Goal: Task Accomplishment & Management: Complete application form

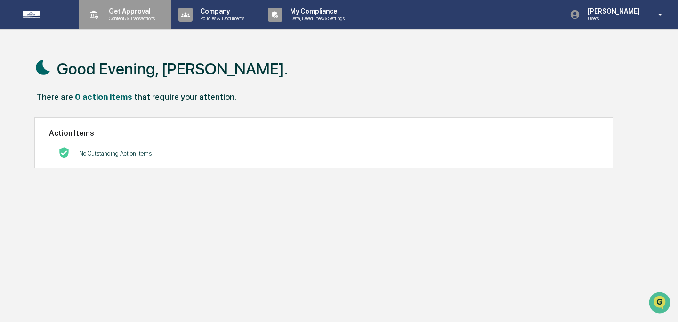
click at [155, 17] on p "Content & Transactions" at bounding box center [130, 18] width 58 height 7
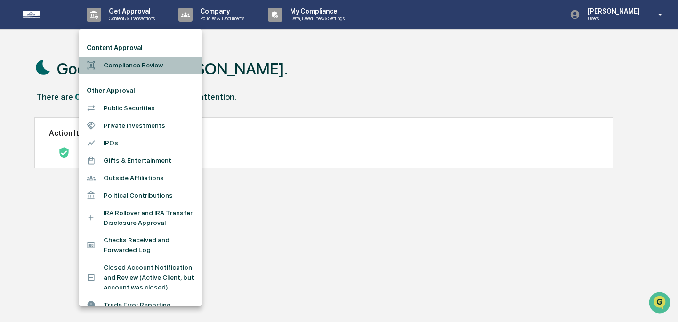
click at [141, 65] on li "Compliance Review" at bounding box center [140, 65] width 122 height 17
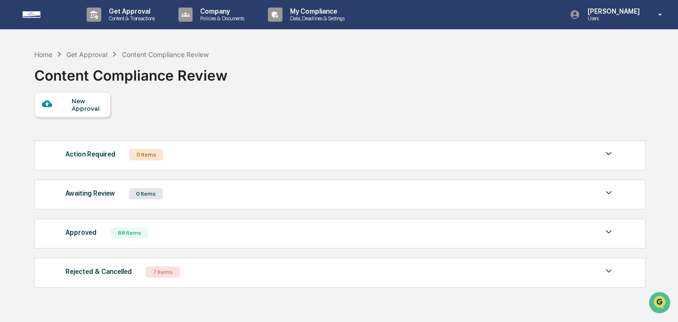
click at [82, 110] on div "New Approval" at bounding box center [88, 104] width 32 height 15
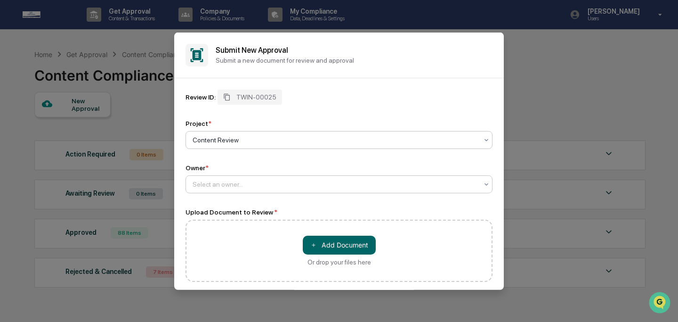
click at [220, 184] on div at bounding box center [336, 183] width 286 height 9
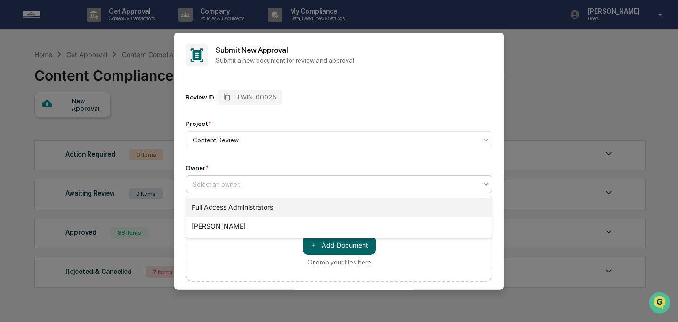
click at [220, 203] on div "Full Access Administrators" at bounding box center [339, 207] width 306 height 19
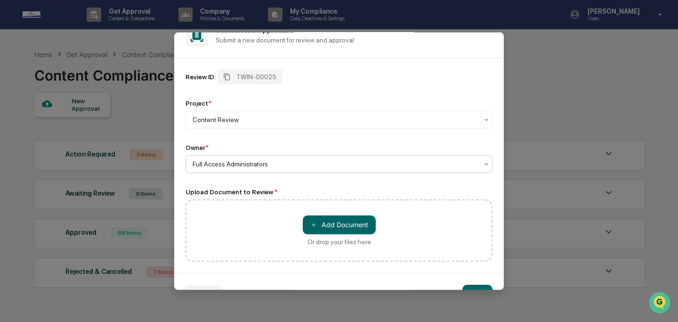
scroll to position [46, 0]
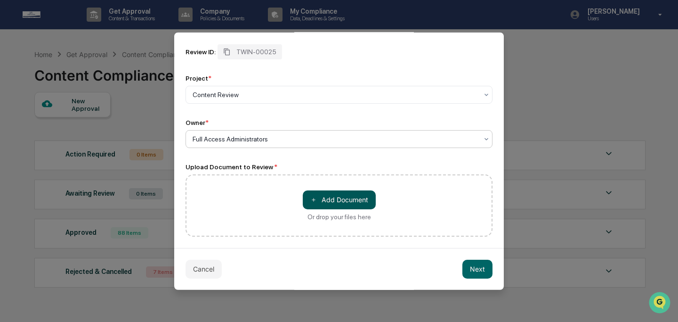
click at [326, 193] on button "＋ Add Document" at bounding box center [339, 199] width 73 height 19
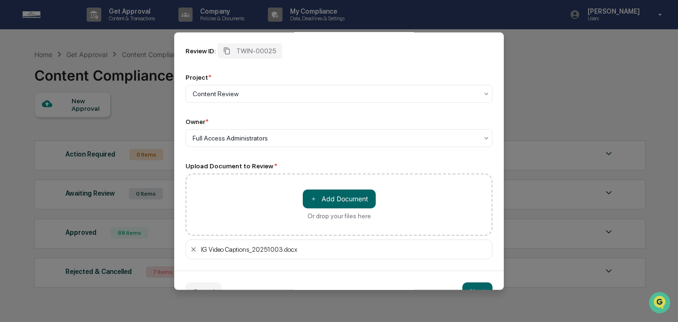
scroll to position [69, 0]
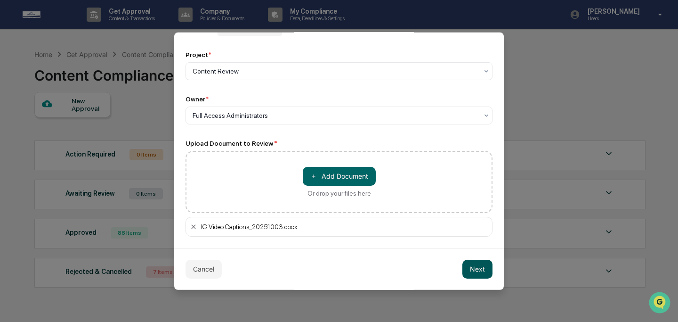
click at [468, 264] on button "Next" at bounding box center [478, 268] width 30 height 19
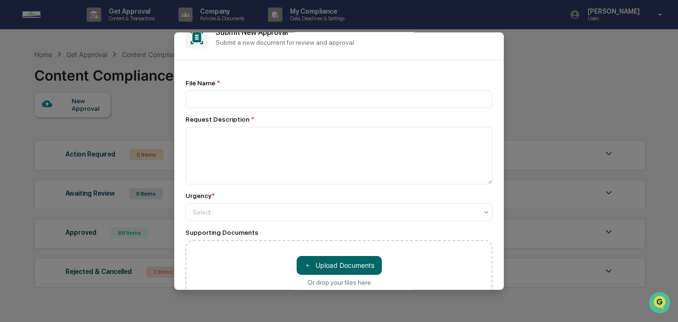
scroll to position [0, 0]
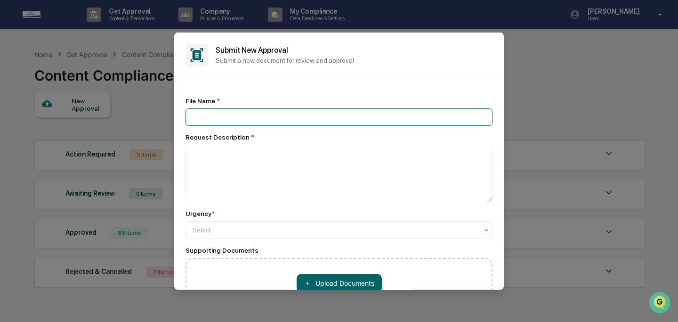
click at [384, 117] on input at bounding box center [339, 116] width 307 height 17
type input "**********"
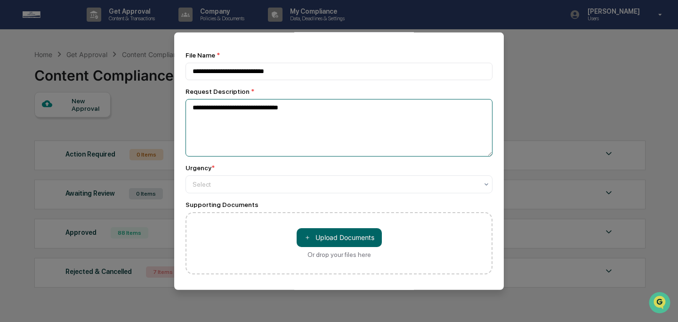
scroll to position [81, 0]
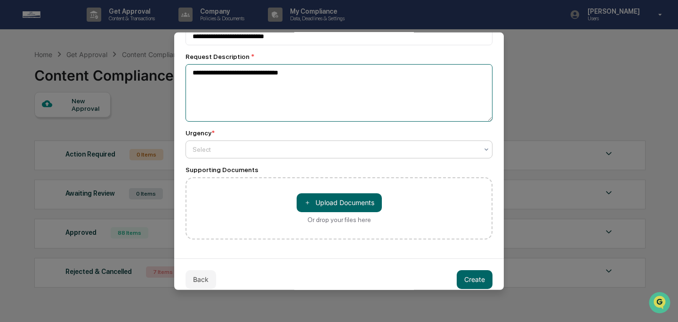
type textarea "**********"
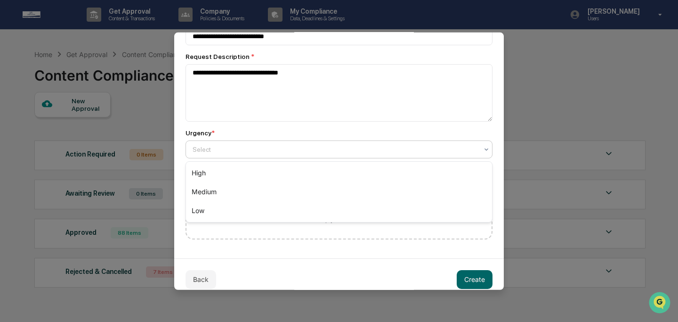
click at [307, 151] on div at bounding box center [336, 148] width 286 height 9
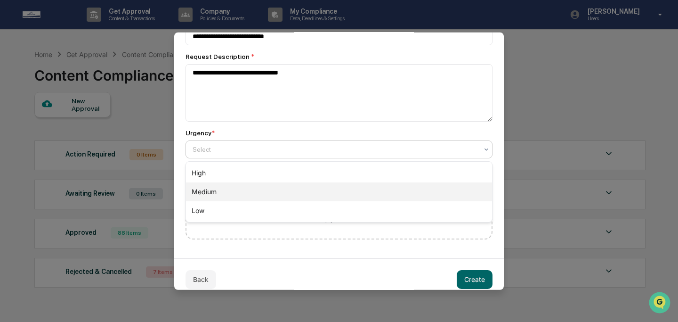
click at [294, 192] on div "Medium" at bounding box center [339, 191] width 306 height 19
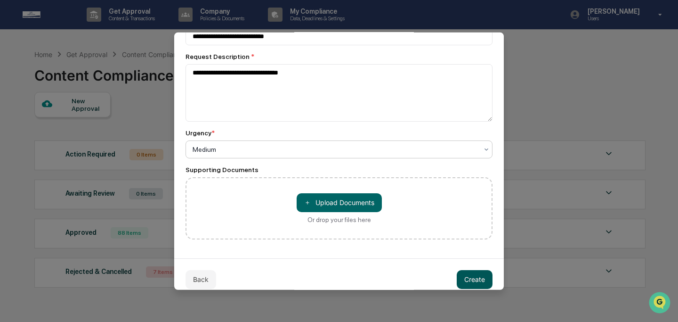
click at [471, 281] on button "Create" at bounding box center [475, 278] width 36 height 19
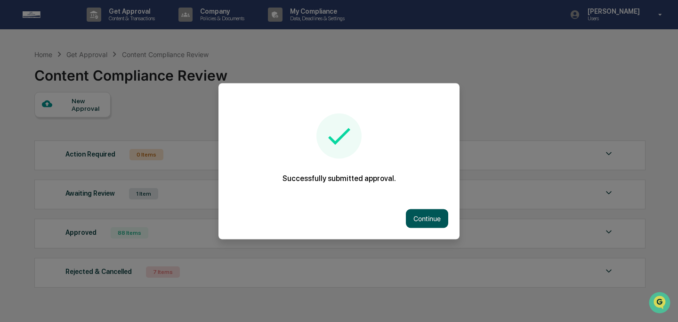
click at [430, 220] on button "Continue" at bounding box center [427, 218] width 42 height 19
